Goal: Use online tool/utility: Use online tool/utility

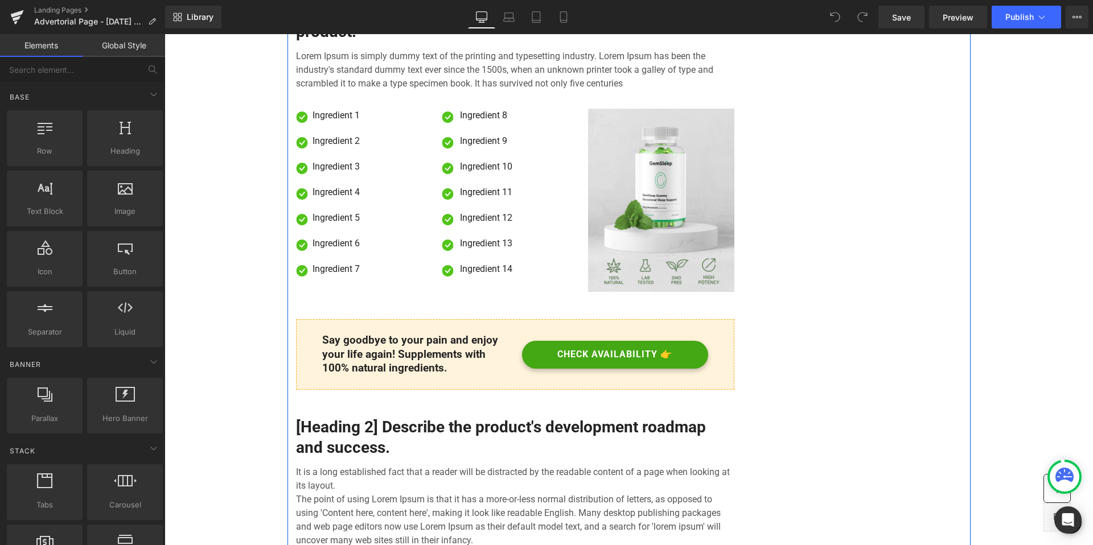
scroll to position [3081, 0]
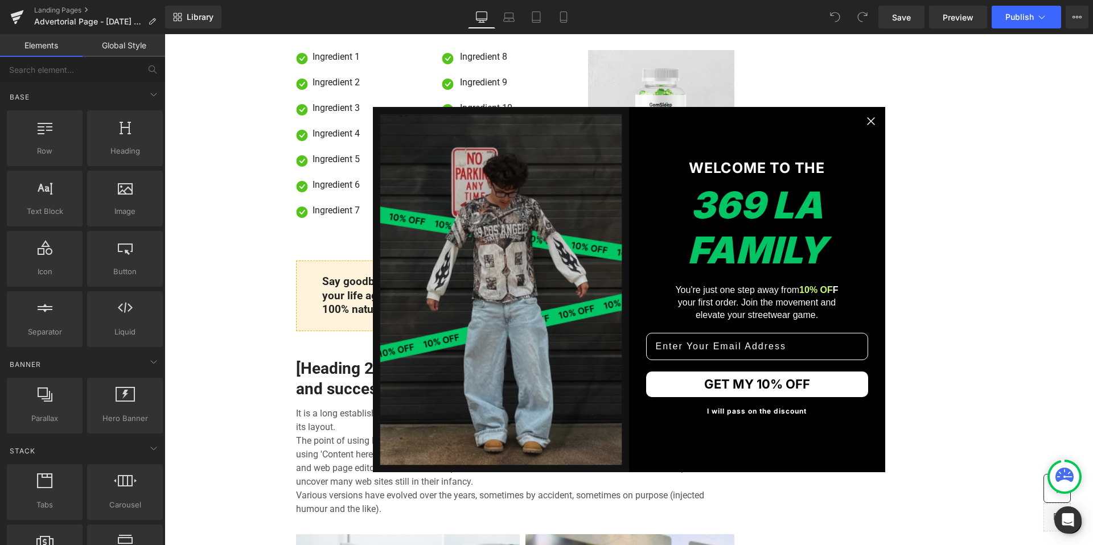
click at [868, 124] on circle "Close dialog" at bounding box center [870, 121] width 17 height 17
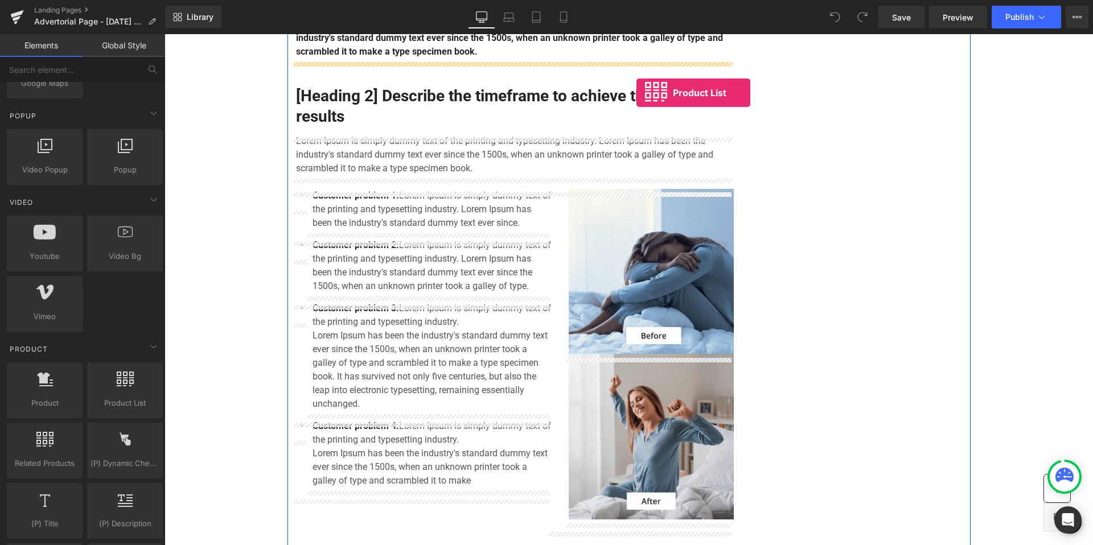
scroll to position [492, 0]
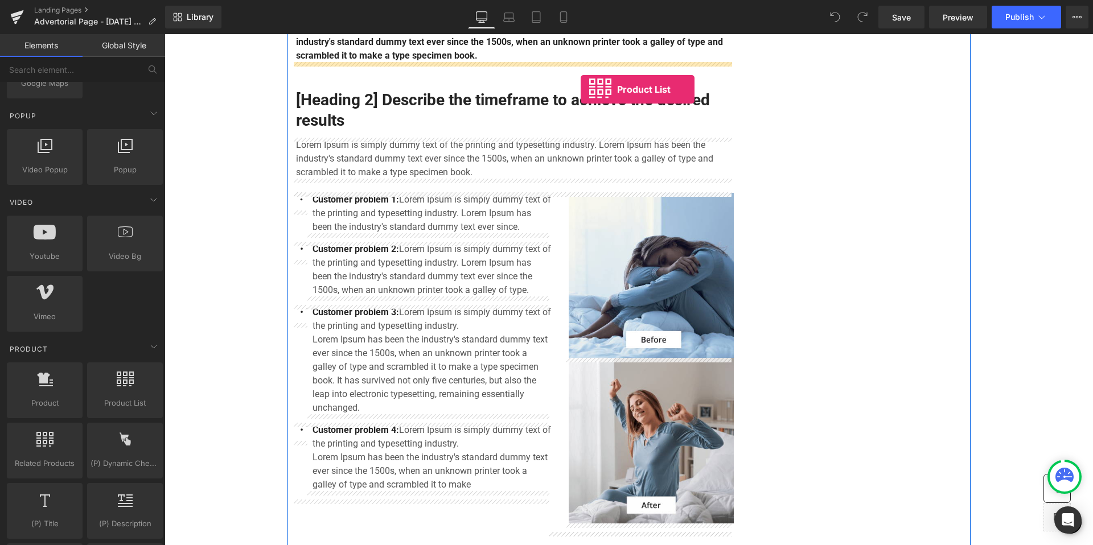
drag, startPoint x: 276, startPoint y: 445, endPoint x: 581, endPoint y: 89, distance: 468.3
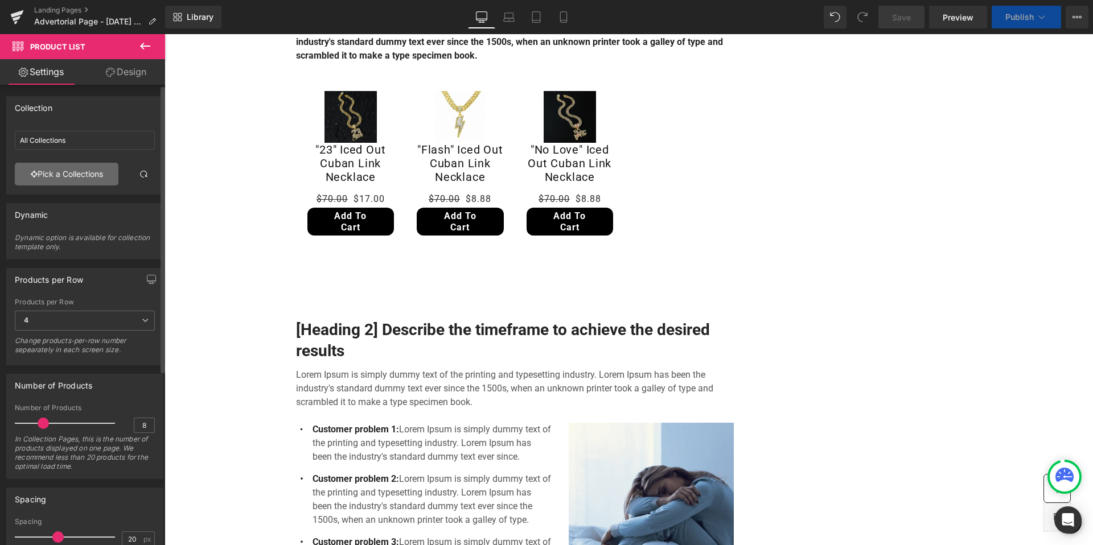
click at [93, 174] on link "Pick a Collections" at bounding box center [67, 174] width 104 height 23
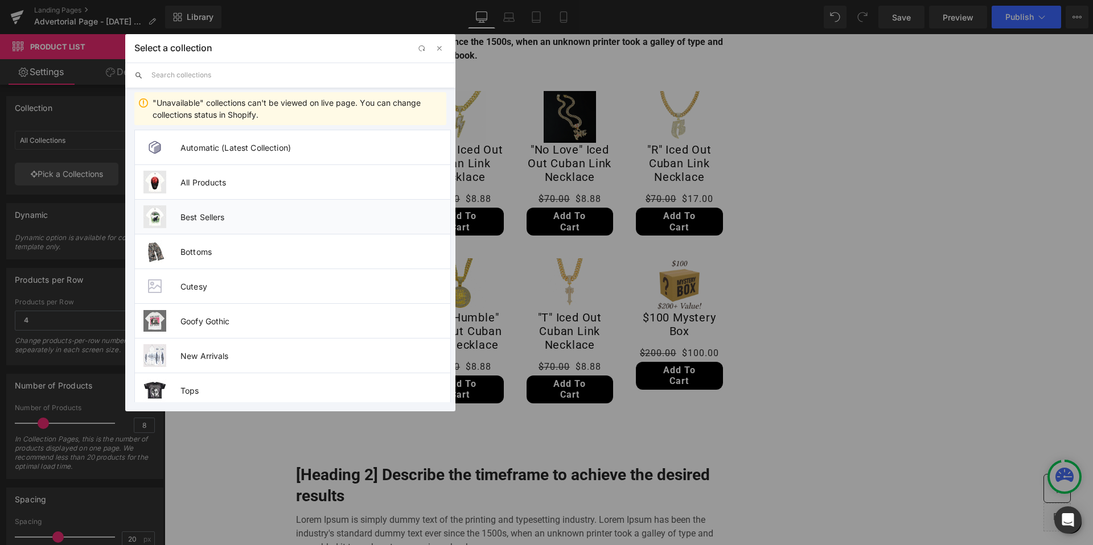
click at [235, 217] on span "Best Sellers" at bounding box center [315, 217] width 270 height 10
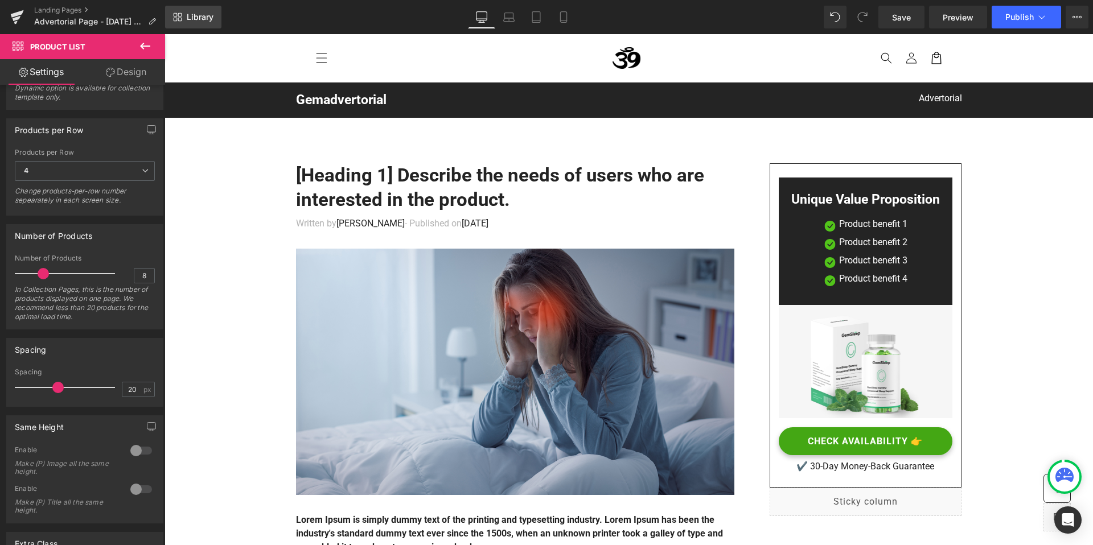
click at [213, 22] on span "Library" at bounding box center [200, 17] width 27 height 10
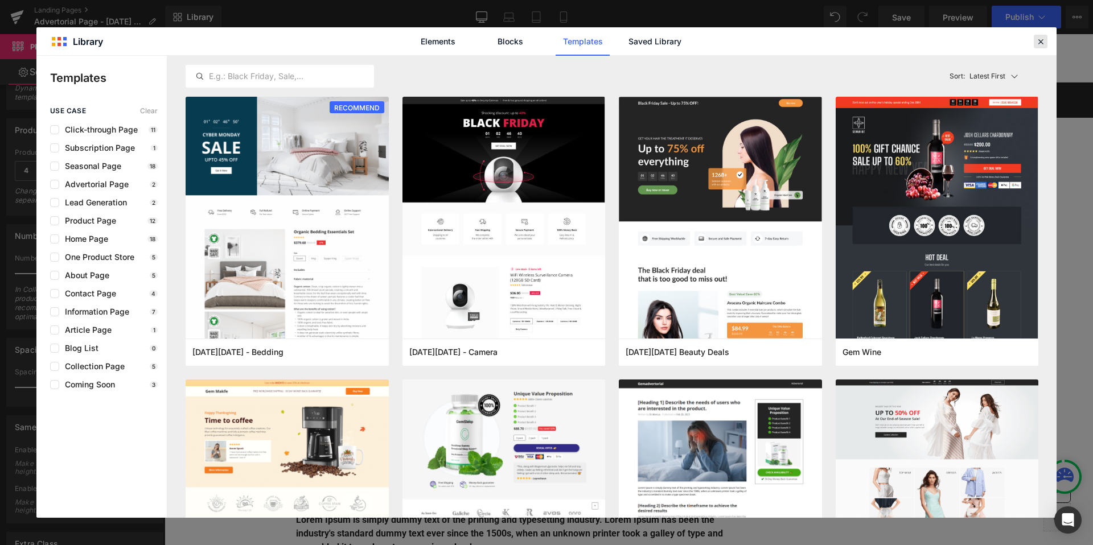
click at [1035, 47] on div at bounding box center [1041, 42] width 14 height 14
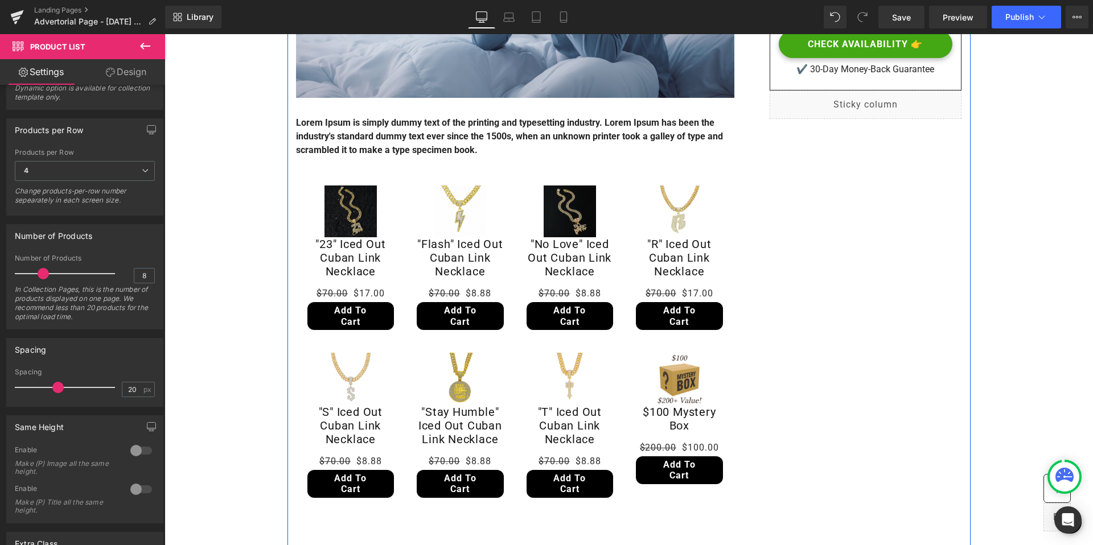
scroll to position [455, 0]
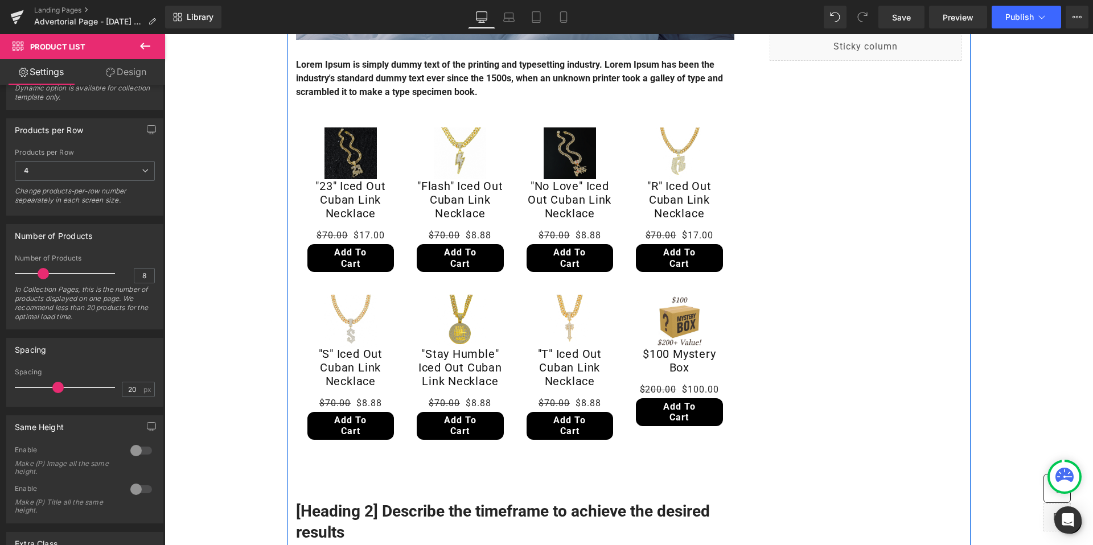
click at [456, 262] on div "Add To Cart (P) Cart Button" at bounding box center [460, 258] width 87 height 28
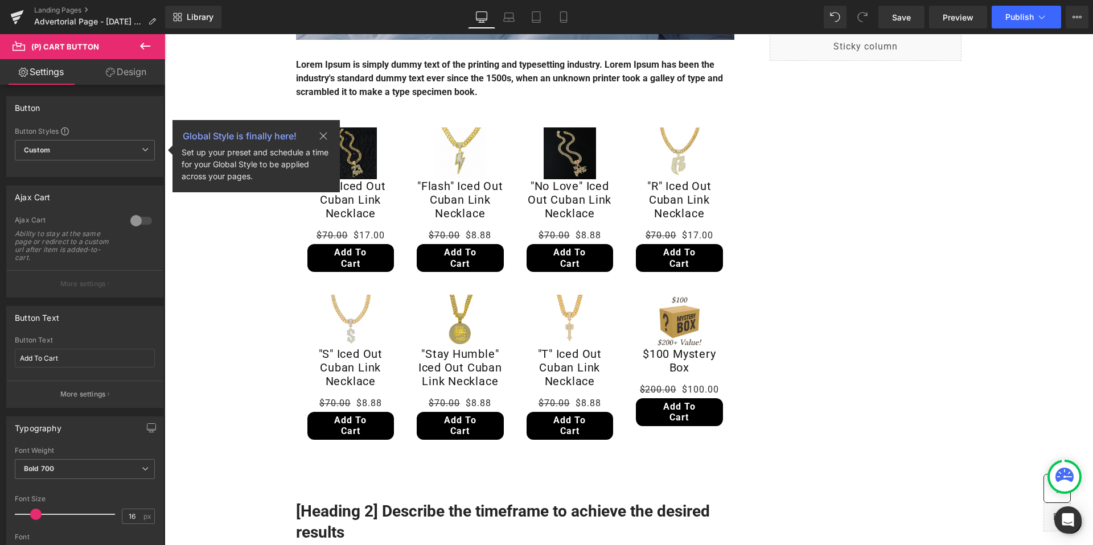
click at [58, 247] on div "Ability to stay at the same page or redirect to a custom url after item is adde…" at bounding box center [66, 246] width 102 height 32
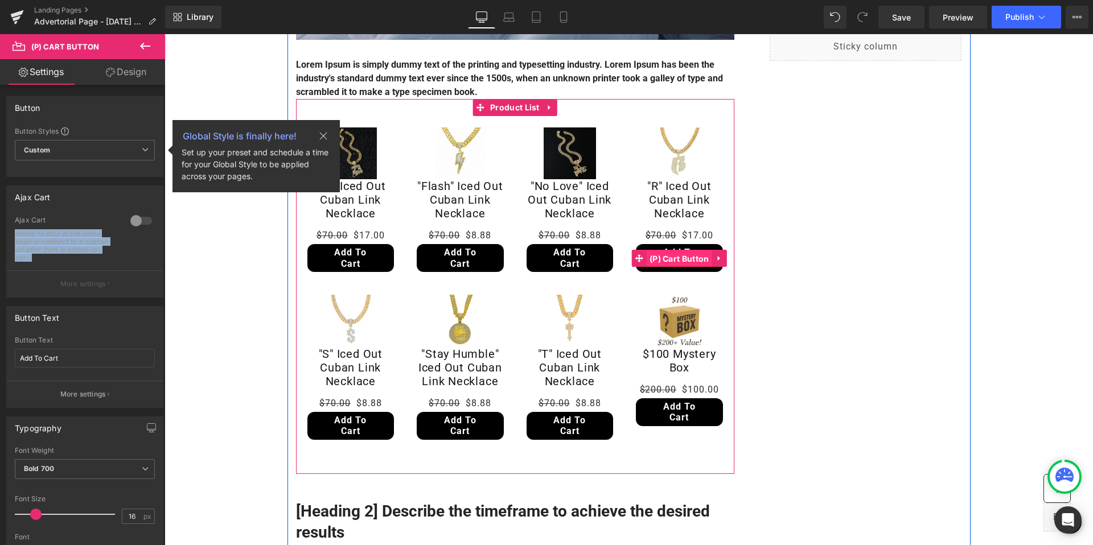
click at [673, 260] on span "(P) Cart Button" at bounding box center [679, 258] width 65 height 17
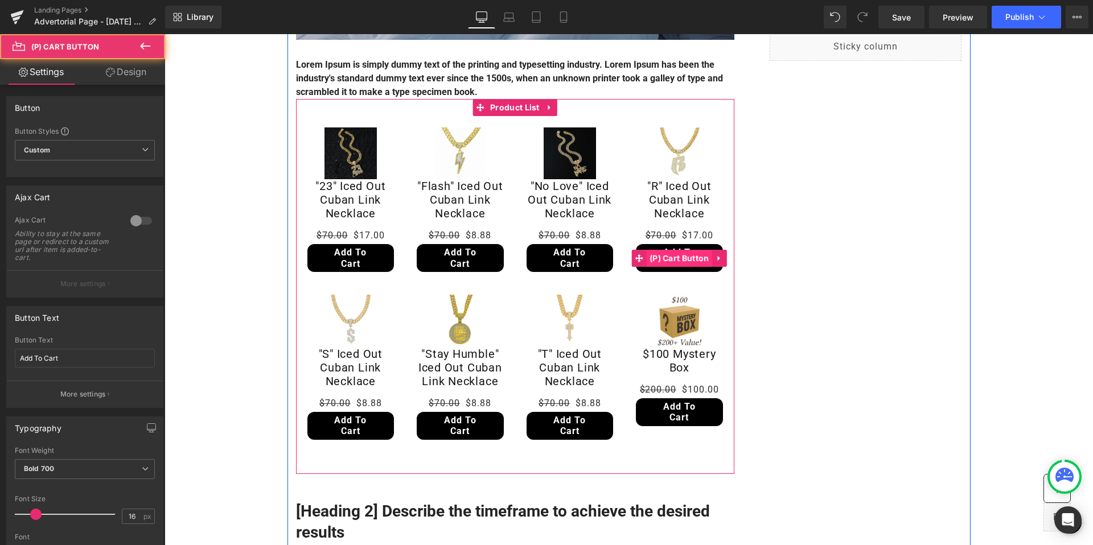
click at [673, 260] on span "(P) Cart Button" at bounding box center [679, 258] width 65 height 17
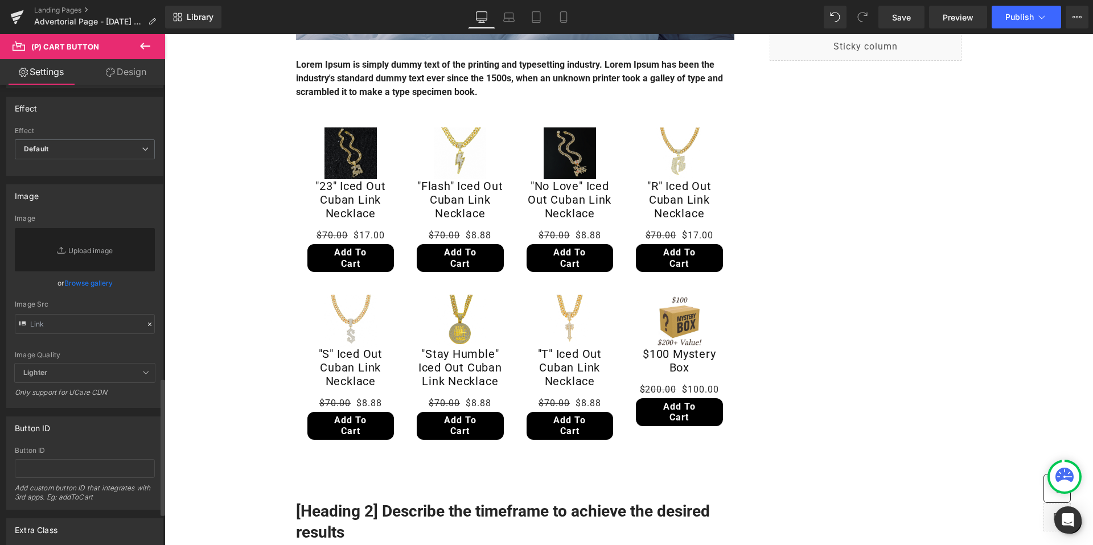
scroll to position [1092, 0]
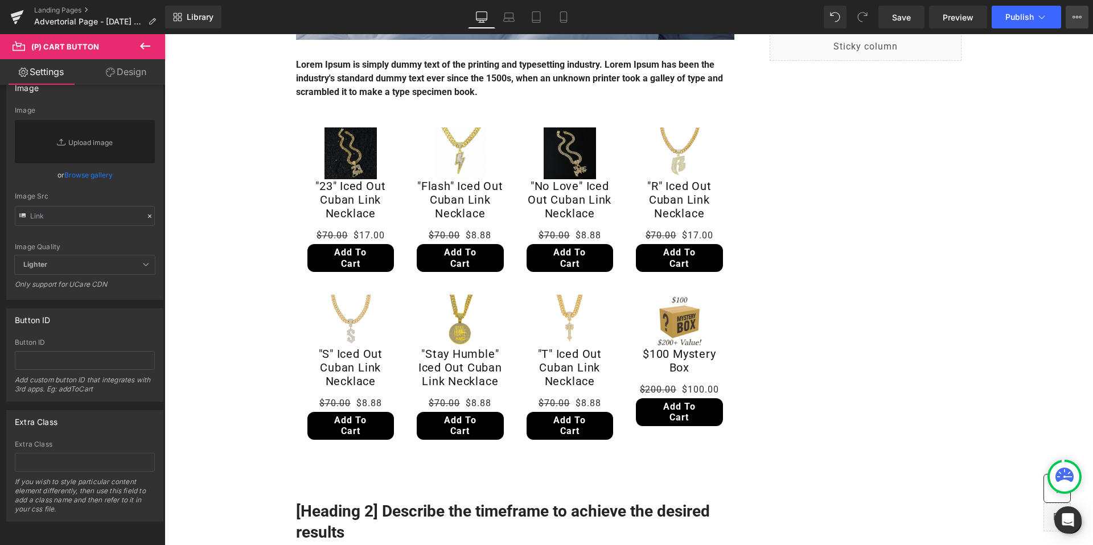
click at [1076, 19] on icon at bounding box center [1076, 17] width 9 height 9
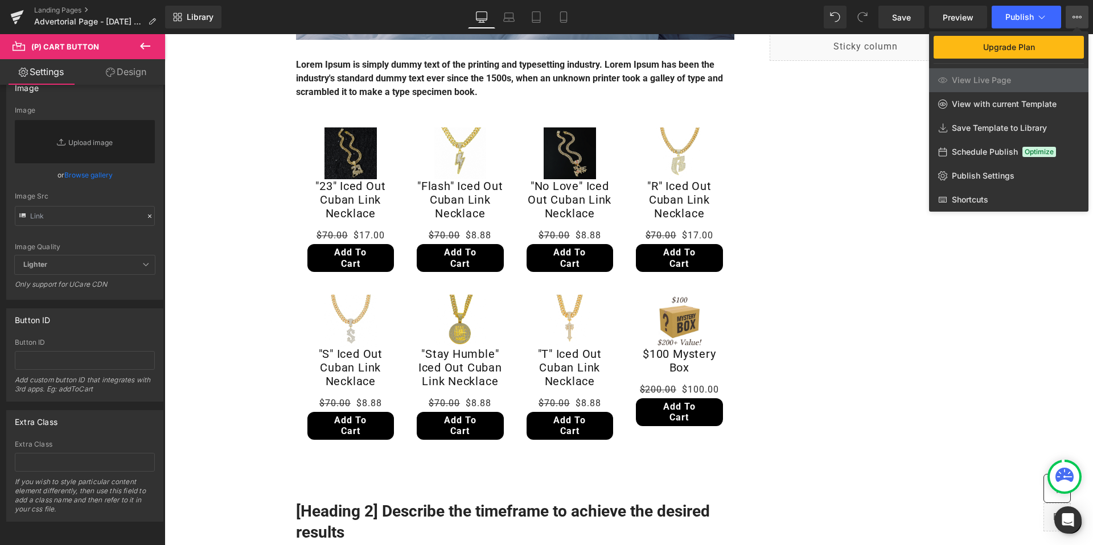
click at [1076, 19] on icon at bounding box center [1076, 17] width 9 height 9
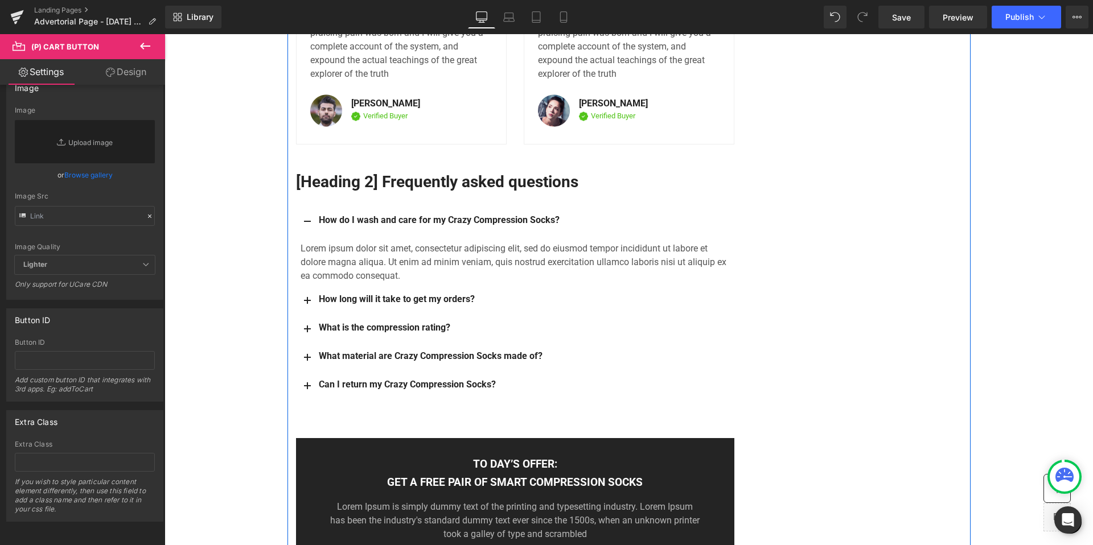
scroll to position [5970, 0]
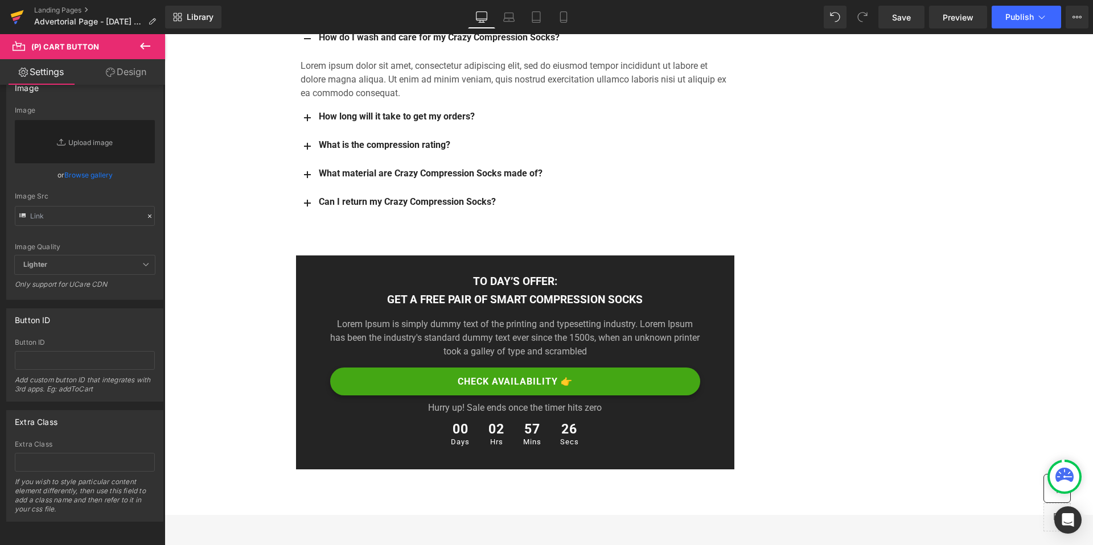
click at [13, 17] on icon at bounding box center [17, 17] width 14 height 28
